Goal: Find specific page/section: Find specific page/section

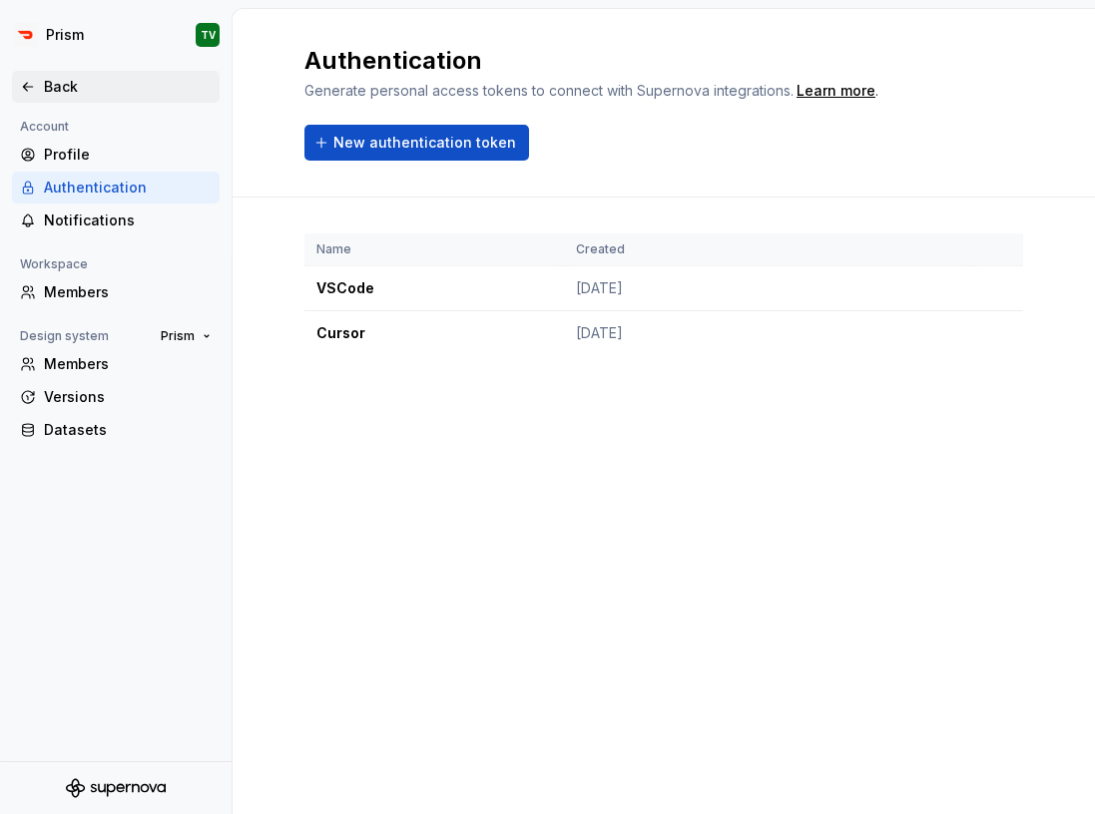
click at [97, 95] on div "Back" at bounding box center [128, 87] width 168 height 20
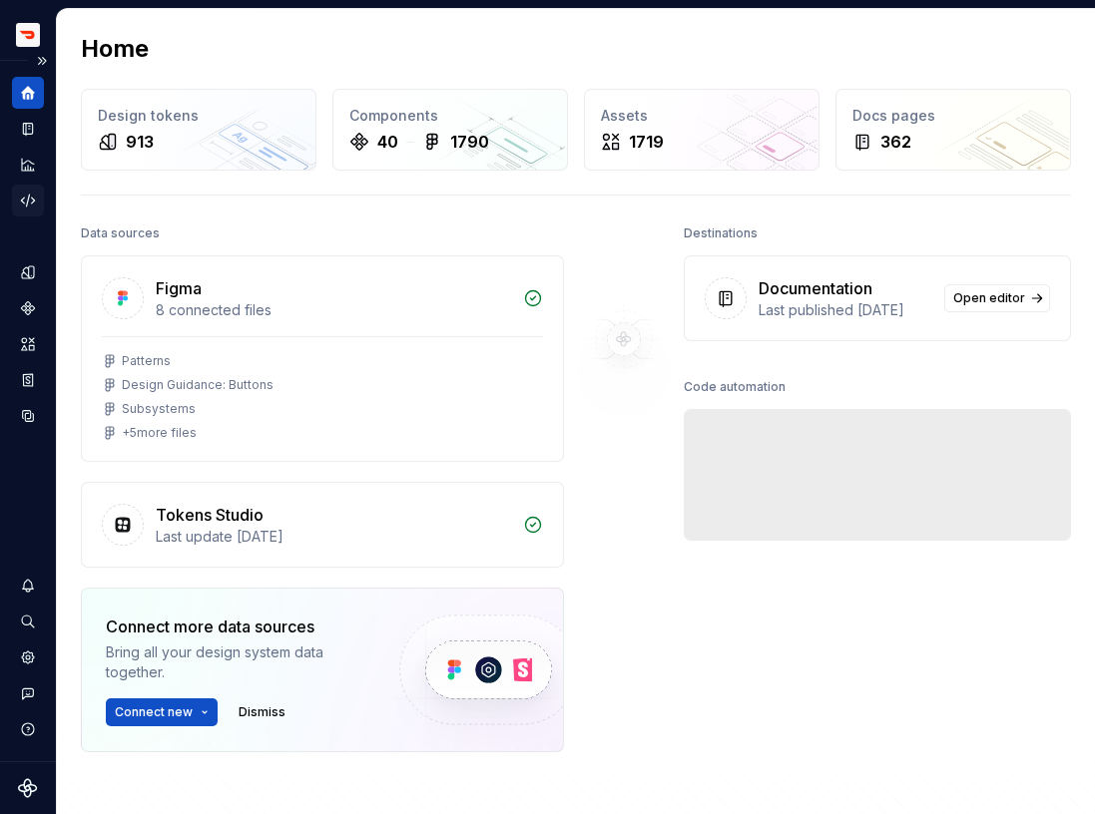
click at [33, 191] on div "Code automation" at bounding box center [28, 201] width 32 height 32
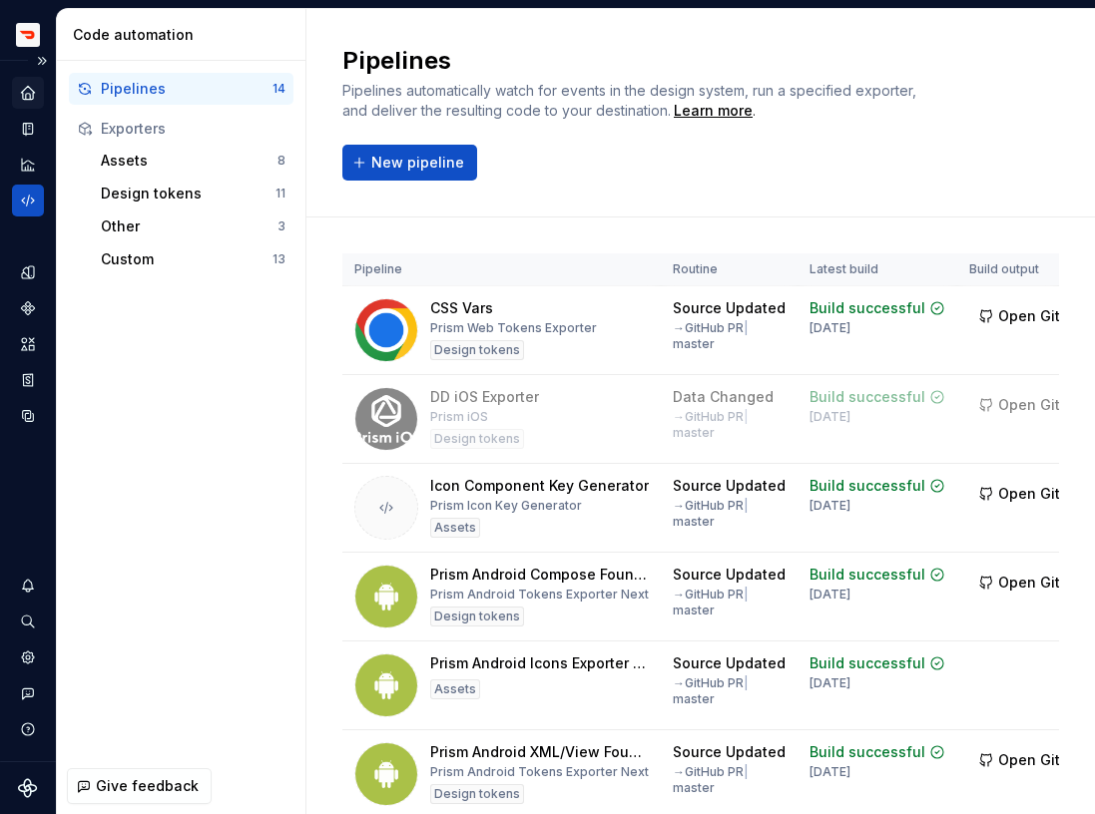
click at [26, 92] on icon "Home" at bounding box center [27, 92] width 13 height 13
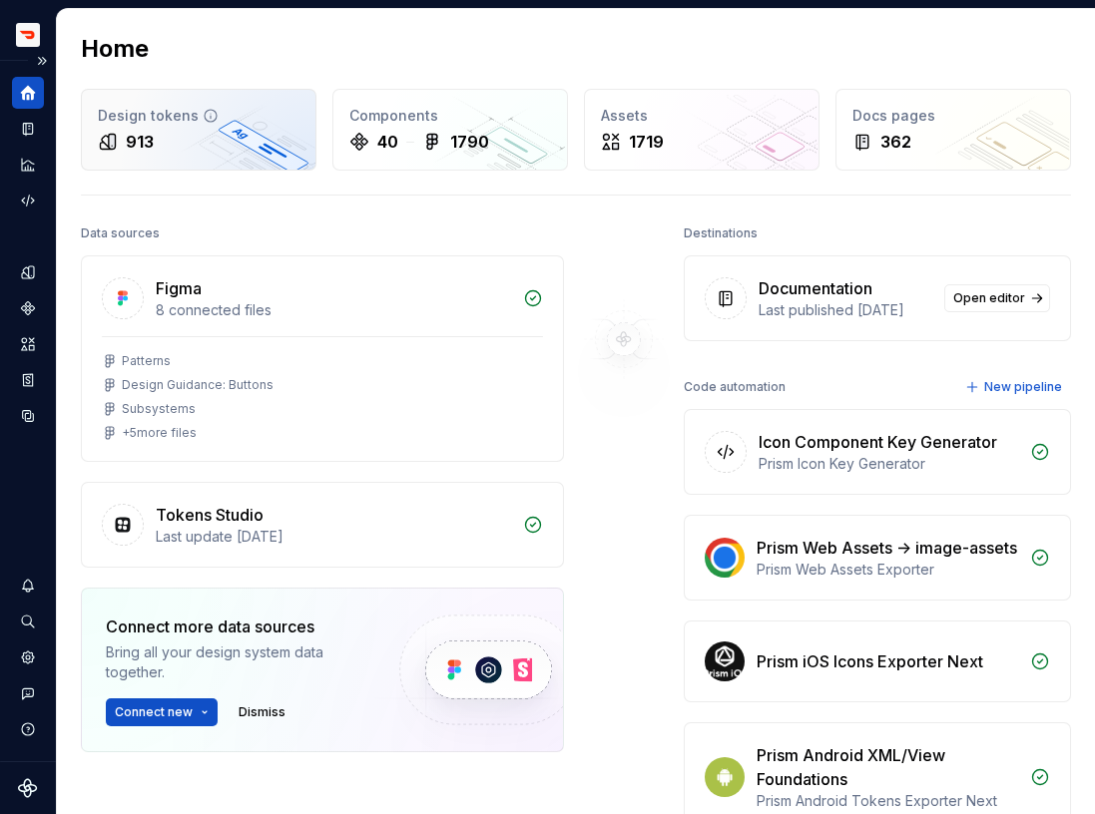
click at [152, 140] on div "913" at bounding box center [140, 142] width 28 height 24
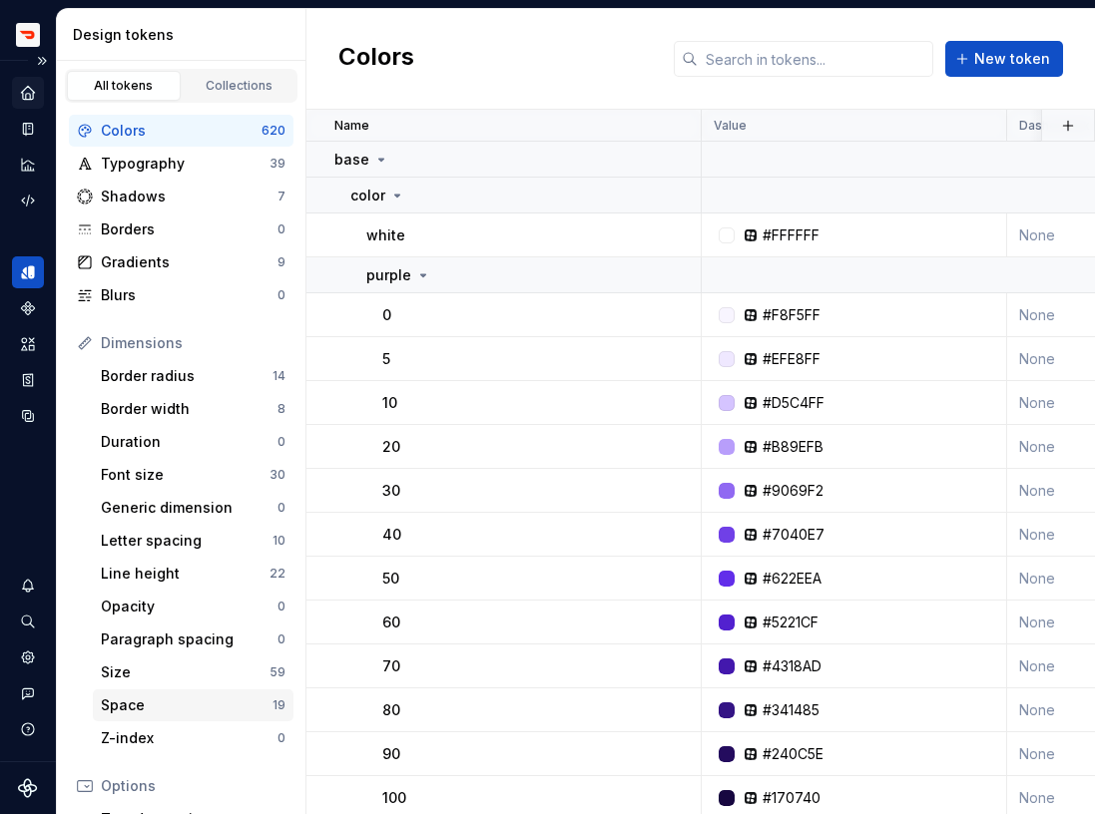
click at [190, 696] on div "Space" at bounding box center [187, 706] width 172 height 20
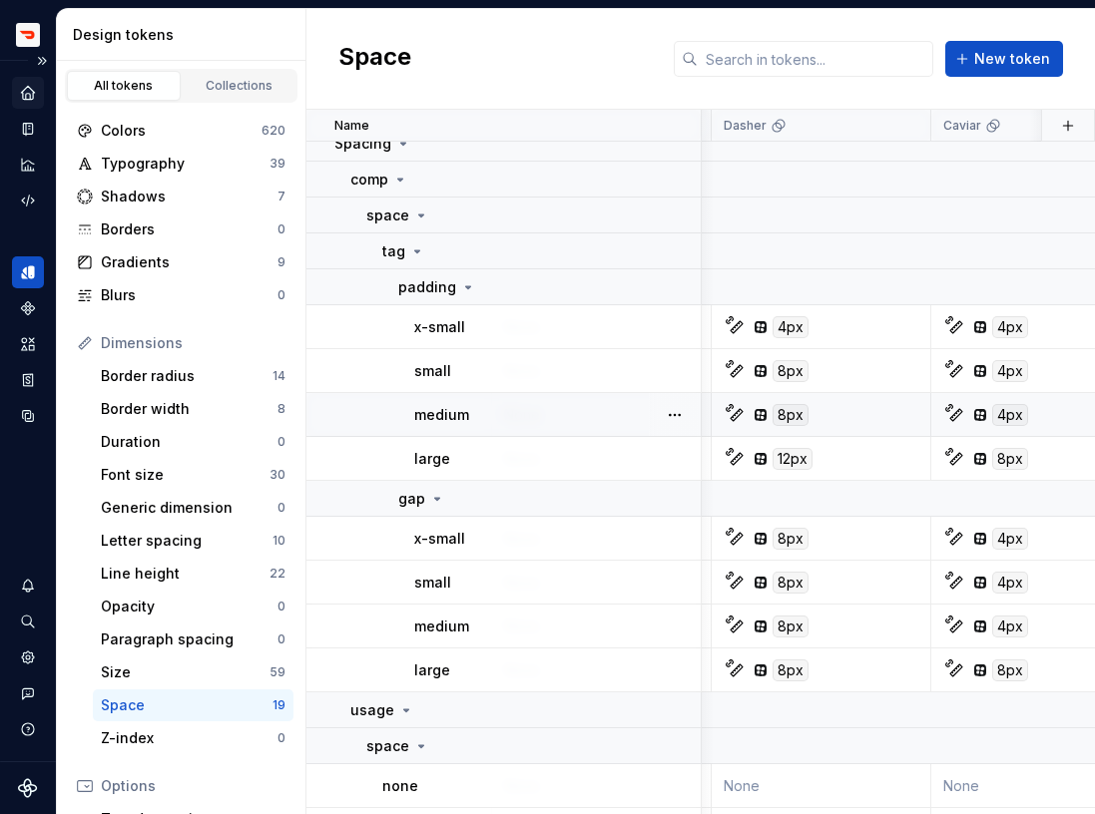
scroll to position [16, 4188]
